Goal: Task Accomplishment & Management: Use online tool/utility

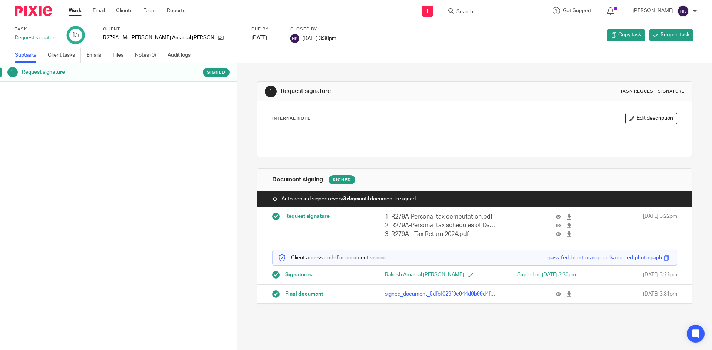
click at [36, 11] on img at bounding box center [33, 11] width 37 height 10
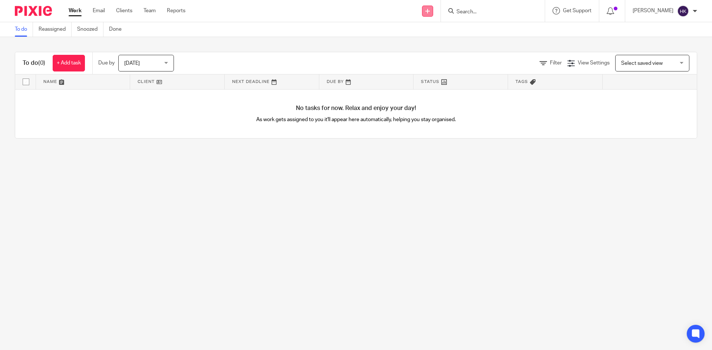
click at [433, 13] on link at bounding box center [427, 11] width 11 height 11
click at [438, 67] on link "Request signature" at bounding box center [435, 67] width 52 height 11
click at [494, 11] on input "Search" at bounding box center [489, 12] width 67 height 7
click at [479, 14] on input "Search" at bounding box center [489, 12] width 67 height 7
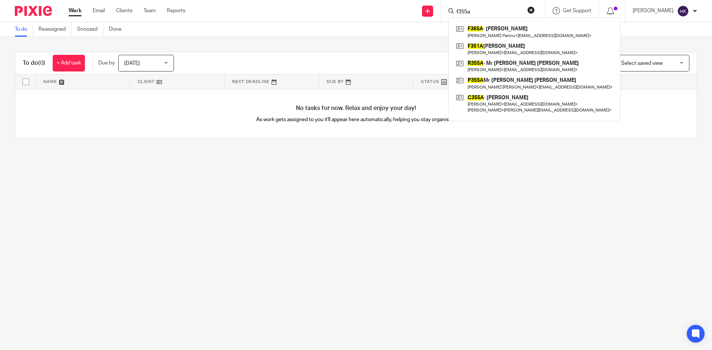
drag, startPoint x: 492, startPoint y: 12, endPoint x: 451, endPoint y: 17, distance: 40.7
click at [451, 17] on div "f355a F365A - Mrs Rajbinder Kaur Pannu Rajbinder Kaur Pannu < rajpannu66@aol.co…" at bounding box center [493, 11] width 104 height 22
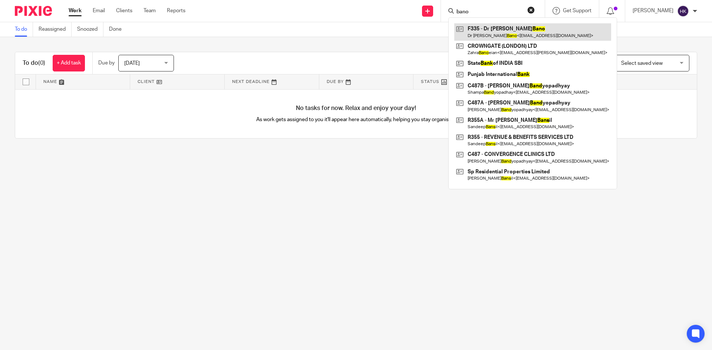
type input "bano"
click at [497, 33] on link at bounding box center [532, 31] width 157 height 17
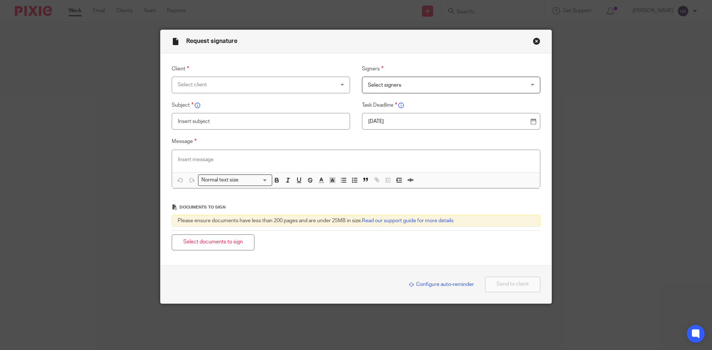
click at [193, 83] on div "Select client" at bounding box center [247, 85] width 138 height 16
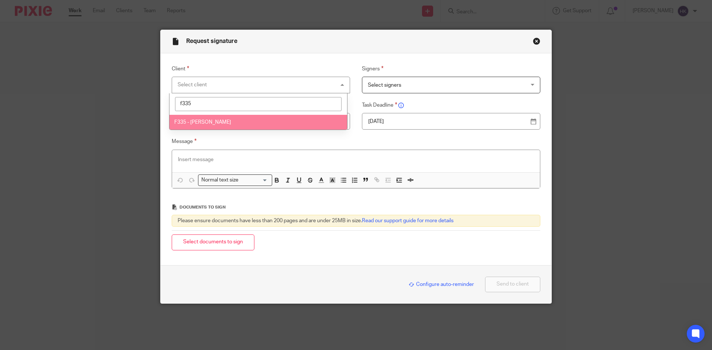
type input "f335"
click at [207, 123] on span "F335 - Dr Fehmida Bano" at bounding box center [202, 122] width 57 height 5
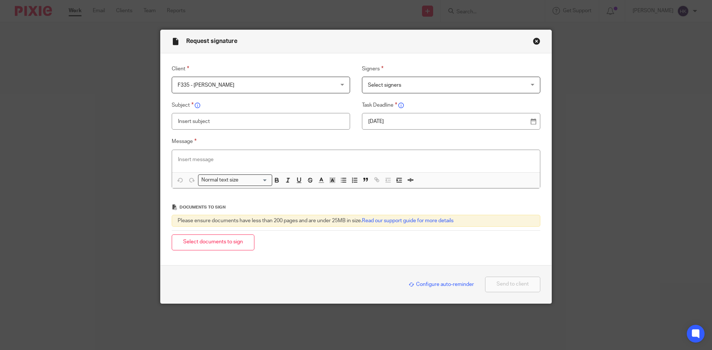
click at [393, 85] on span "Select signers" at bounding box center [384, 85] width 33 height 5
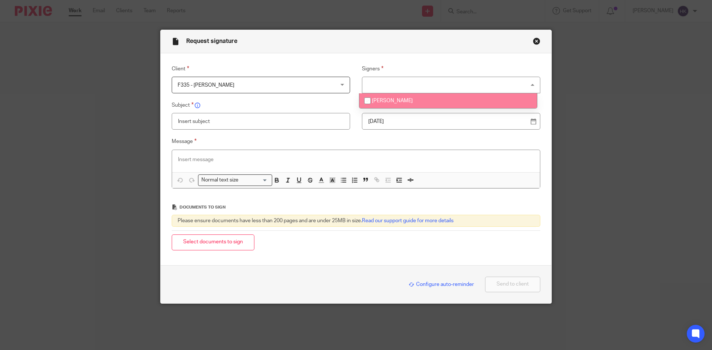
click at [399, 102] on span "Dr Fehmida Bano" at bounding box center [392, 100] width 41 height 5
checkbox input "true"
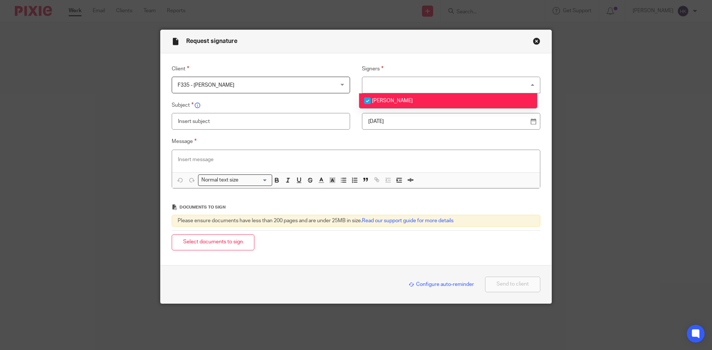
click at [395, 120] on p "15 Aug 2025" at bounding box center [448, 121] width 160 height 7
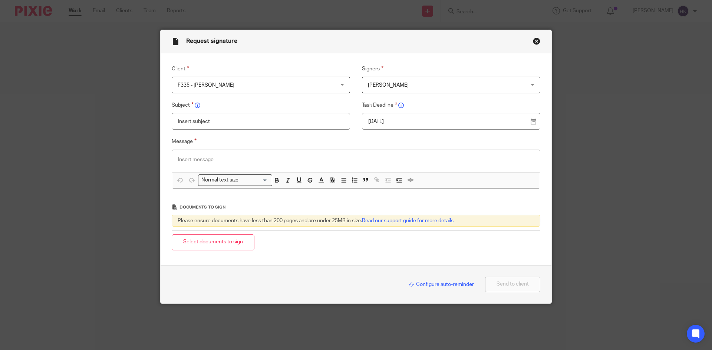
click at [183, 120] on input "text" at bounding box center [261, 121] width 178 height 17
type input "F335A - Personal Tax Return Pack"
click at [188, 162] on p at bounding box center [356, 159] width 356 height 7
paste div
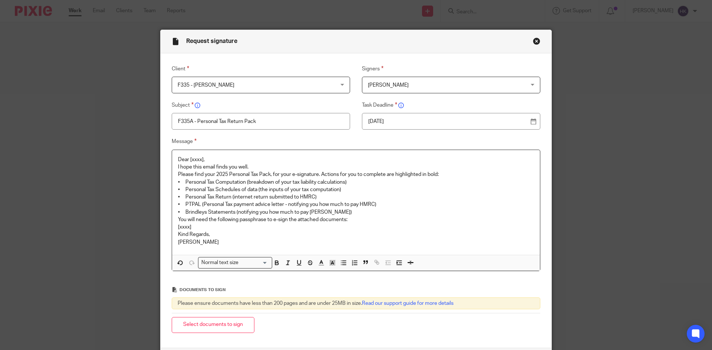
click at [205, 157] on p "Dear [xxxx]," at bounding box center [356, 159] width 356 height 7
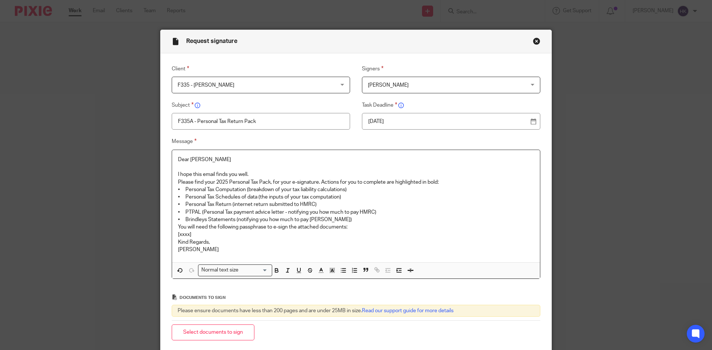
click at [258, 177] on p "I hope this email finds you well." at bounding box center [356, 174] width 356 height 7
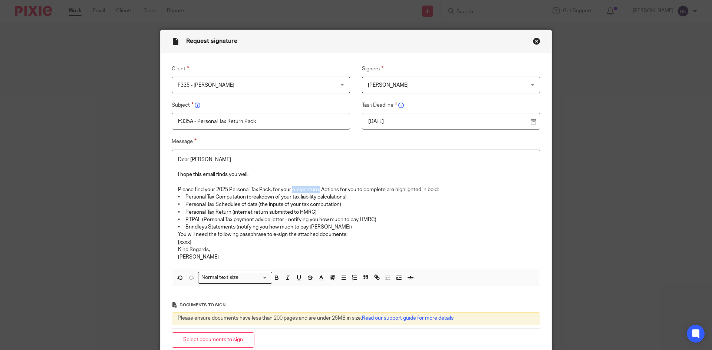
drag, startPoint x: 304, startPoint y: 188, endPoint x: 318, endPoint y: 189, distance: 13.7
click at [318, 189] on p "Please find your 2025 Personal Tax Pack, for your e-signature. Actions for you …" at bounding box center [356, 189] width 356 height 7
drag, startPoint x: 287, startPoint y: 219, endPoint x: 386, endPoint y: 221, distance: 98.6
click at [386, 221] on p "• PTPAL (Personal Tax payment advice letter - notifying you how much to pay HMR…" at bounding box center [356, 219] width 356 height 7
drag, startPoint x: 232, startPoint y: 226, endPoint x: 334, endPoint y: 227, distance: 102.0
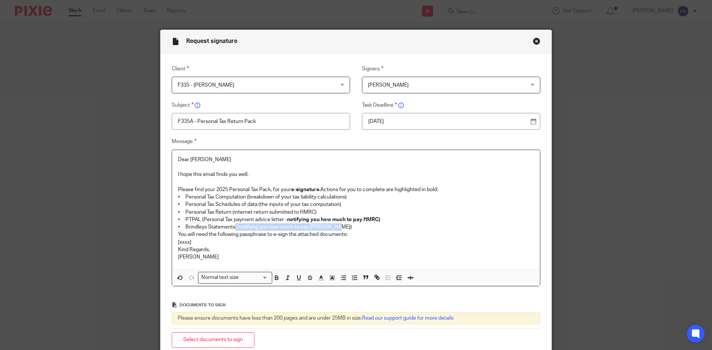
click at [334, 227] on p "• Brindleys Statements (notifying you how much to pay Brindleys)" at bounding box center [356, 227] width 356 height 7
click at [345, 228] on p "• Brindleys Statements (notifying you how much to pay Brindleys)" at bounding box center [356, 227] width 356 height 7
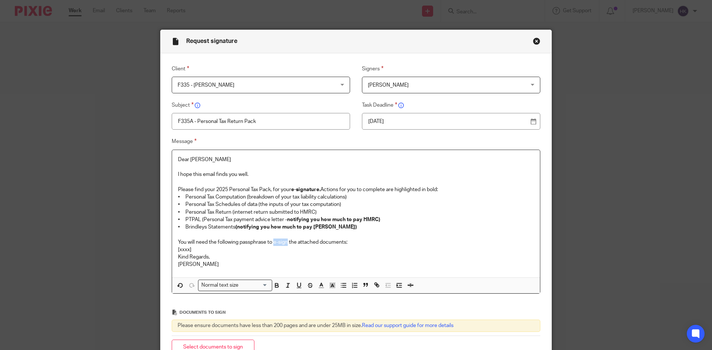
drag, startPoint x: 273, startPoint y: 242, endPoint x: 286, endPoint y: 244, distance: 13.4
click at [286, 244] on p "You will need the following passphrase to e-sign the attached documents:" at bounding box center [356, 242] width 356 height 7
click at [165, 250] on div "Message Dear Fehmida I hope this email finds you well. Please find your 2025 Pe…" at bounding box center [350, 215] width 380 height 157
drag, startPoint x: 263, startPoint y: 250, endPoint x: 172, endPoint y: 252, distance: 90.1
click at [172, 252] on div "Dear Fehmida I hope this email finds you well. Please find your 2025 Personal T…" at bounding box center [356, 214] width 368 height 128
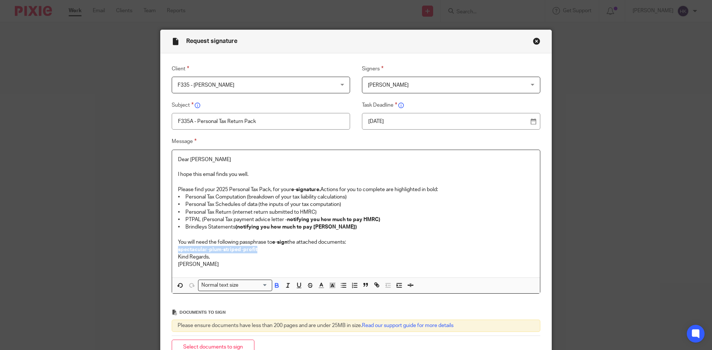
click at [241, 287] on input "Search for option" at bounding box center [254, 286] width 27 height 8
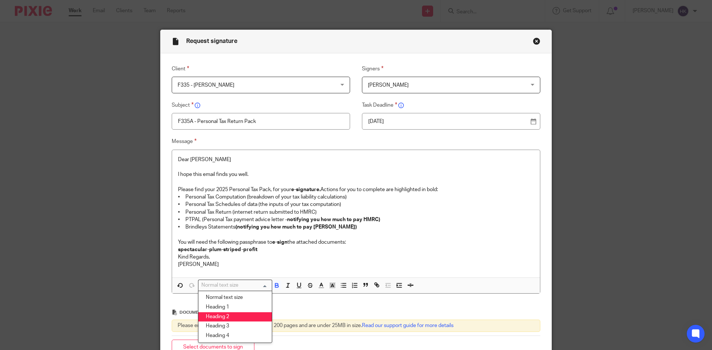
click at [242, 315] on li "Heading 2" at bounding box center [234, 318] width 73 height 10
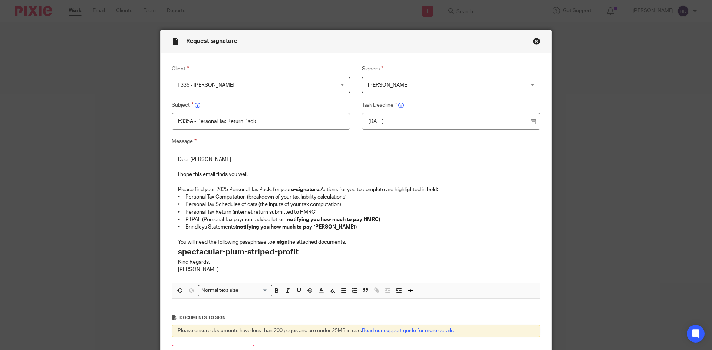
click at [351, 241] on p "You will need the following passphrase to e-sign the attached documents:" at bounding box center [356, 242] width 356 height 7
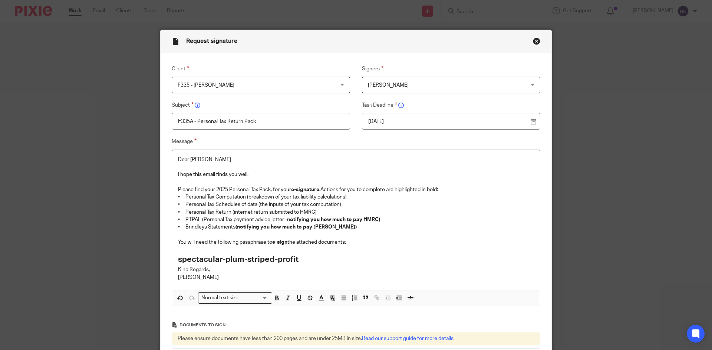
click at [308, 259] on h2 "spectacular-plum-striped-profit" at bounding box center [356, 260] width 356 height 13
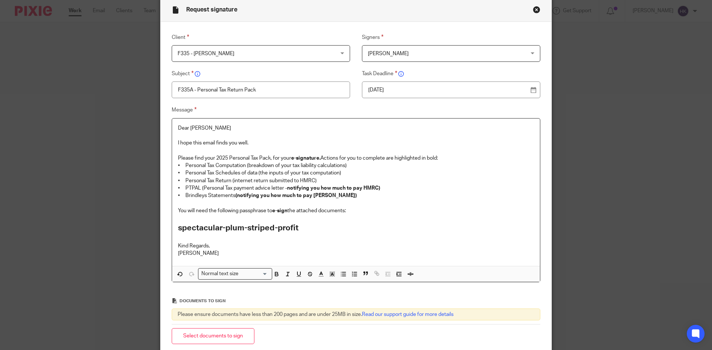
scroll to position [109, 0]
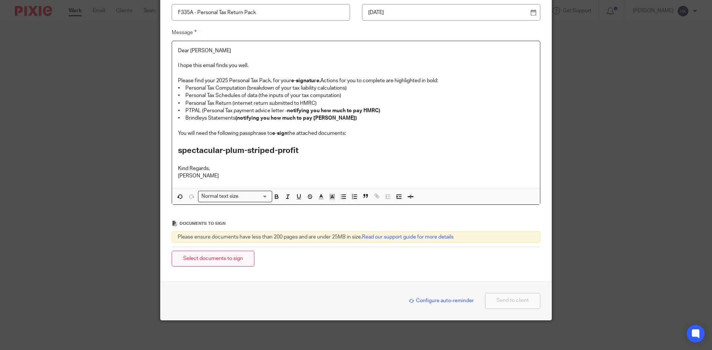
click at [214, 258] on button "Select documents to sign" at bounding box center [213, 259] width 83 height 16
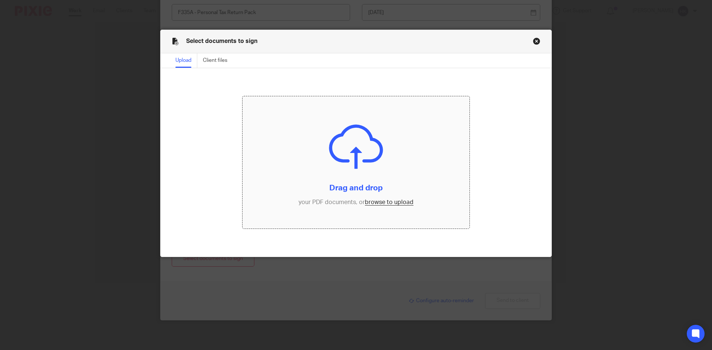
click at [391, 203] on input "file" at bounding box center [355, 162] width 227 height 133
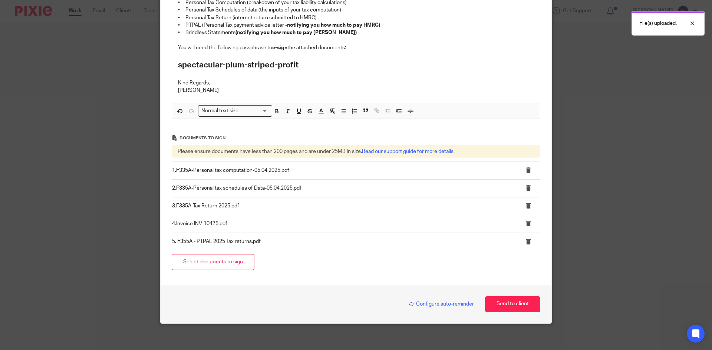
scroll to position [198, 0]
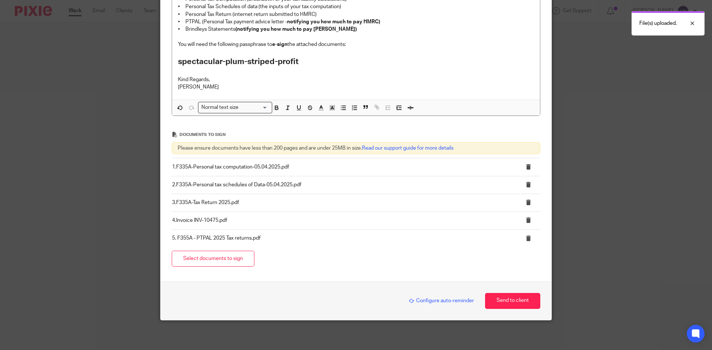
click at [426, 301] on span "Configure auto-reminder" at bounding box center [441, 300] width 65 height 5
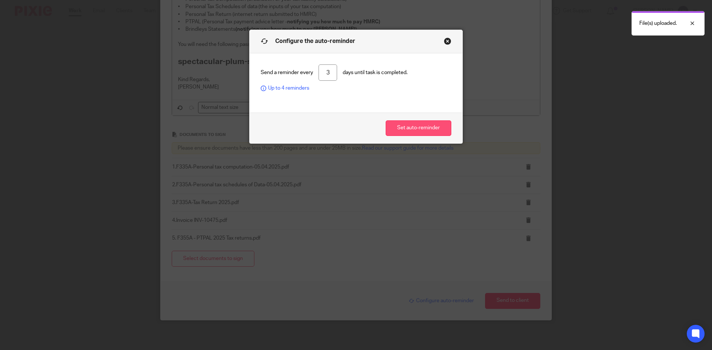
click at [412, 127] on button "Set auto-reminder" at bounding box center [419, 129] width 66 height 16
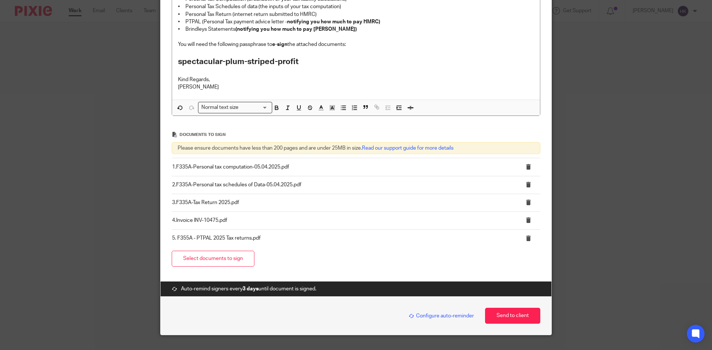
click at [455, 316] on span "Configure auto-reminder" at bounding box center [441, 316] width 65 height 5
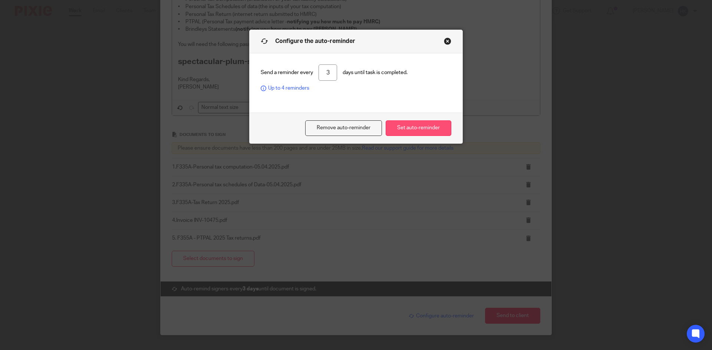
click at [427, 131] on button "Set auto-reminder" at bounding box center [419, 129] width 66 height 16
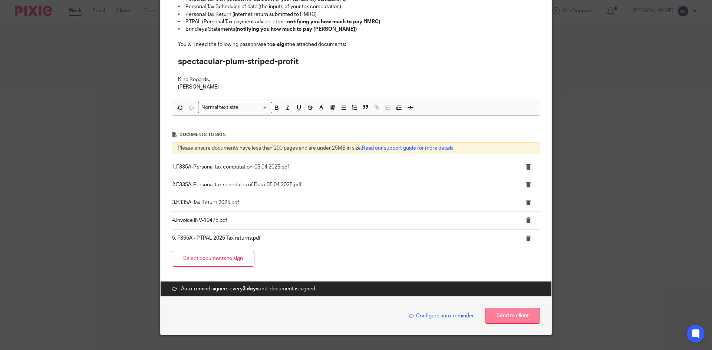
click at [515, 319] on button "Send to client" at bounding box center [512, 316] width 55 height 16
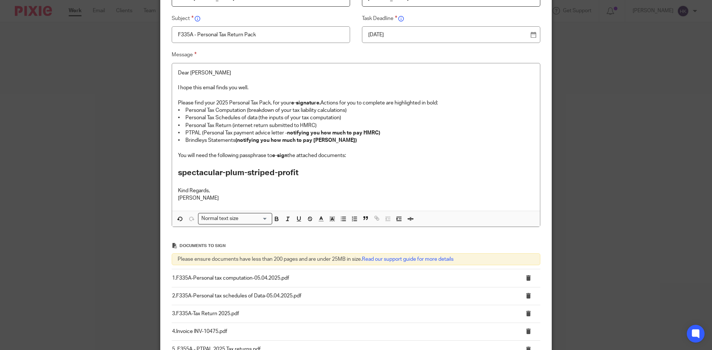
scroll to position [50, 0]
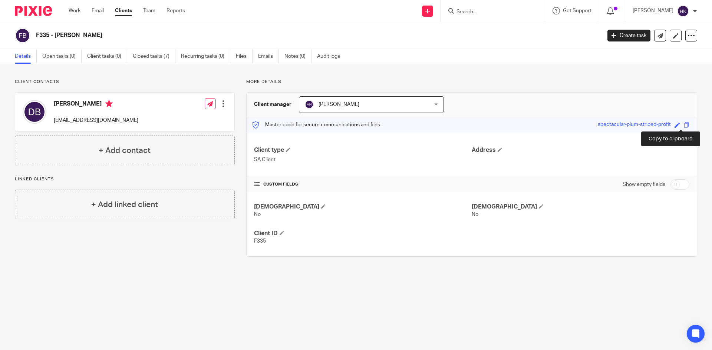
click at [684, 126] on span at bounding box center [687, 125] width 6 height 6
